Goal: Find specific page/section: Find specific page/section

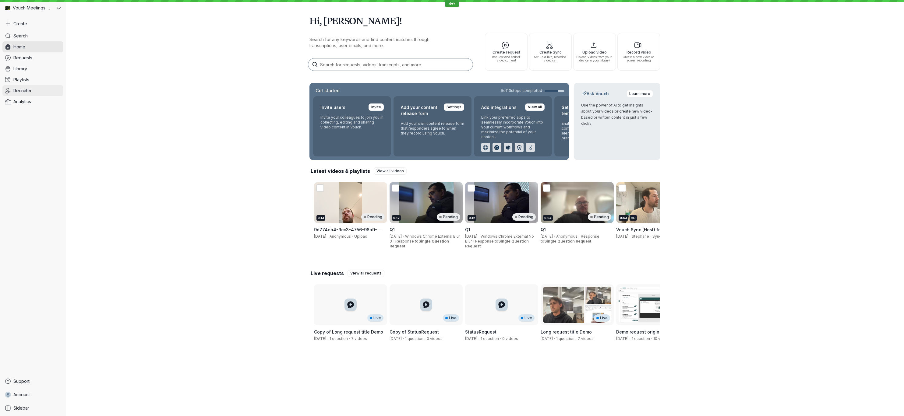
click at [41, 92] on link "Recruiter" at bounding box center [32, 90] width 61 height 11
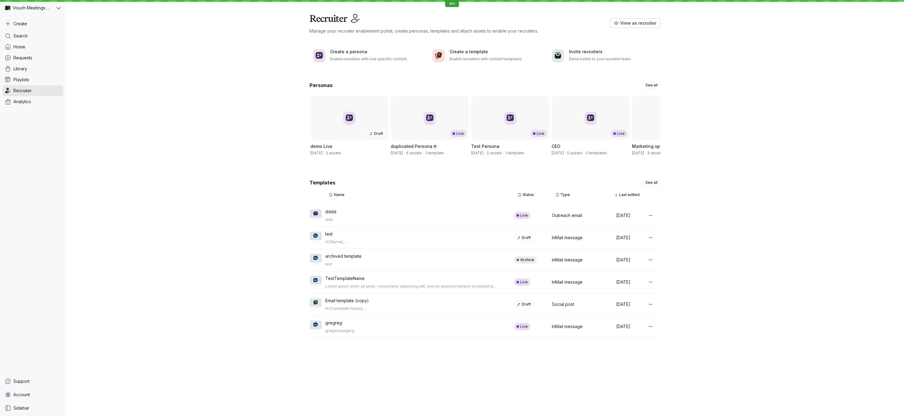
click at [642, 20] on span "View as recruiter" at bounding box center [638, 23] width 36 height 6
